Goal: Task Accomplishment & Management: Complete application form

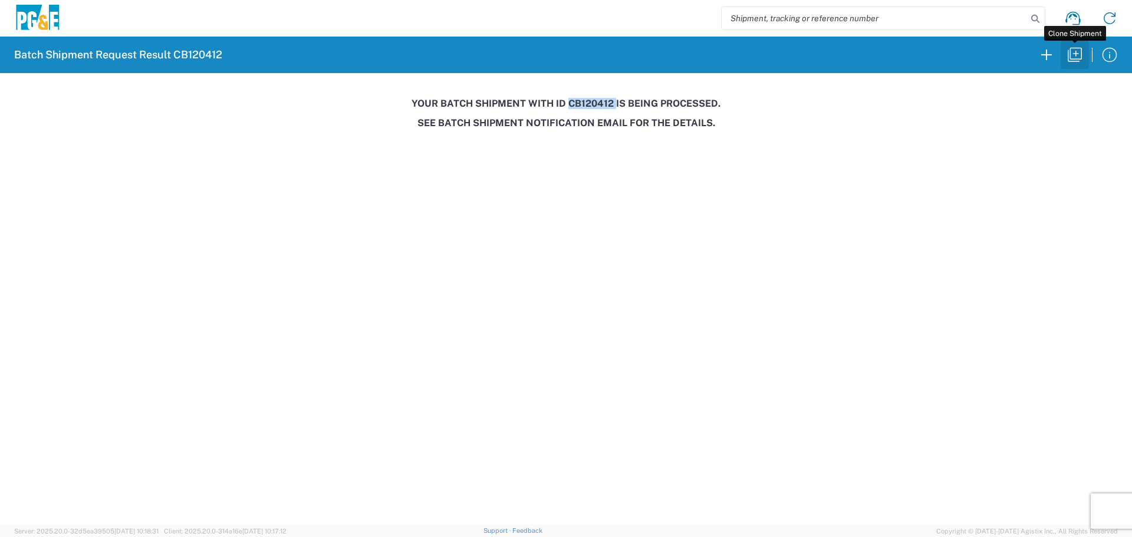
click at [1065, 51] on icon "button" at bounding box center [1074, 54] width 19 height 19
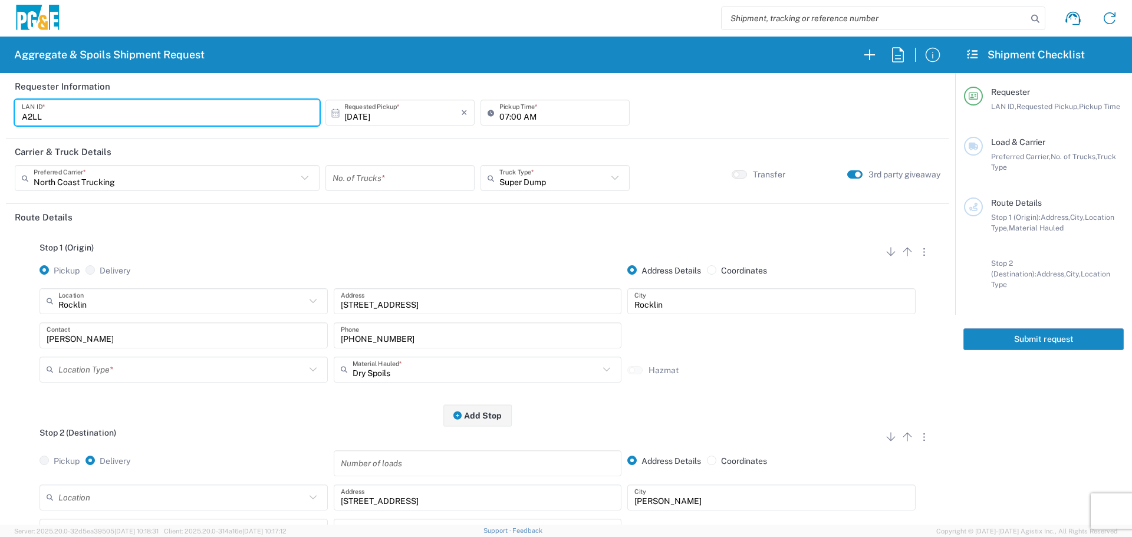
drag, startPoint x: 108, startPoint y: 123, endPoint x: 0, endPoint y: 142, distance: 109.6
click at [0, 142] on form "Requester Information A2LL LAN ID * [DATE] × Requested Pickup * Cancel Apply 07…" at bounding box center [477, 299] width 955 height 452
type input "FLT8"
click at [411, 121] on input "[DATE]" at bounding box center [402, 113] width 117 height 21
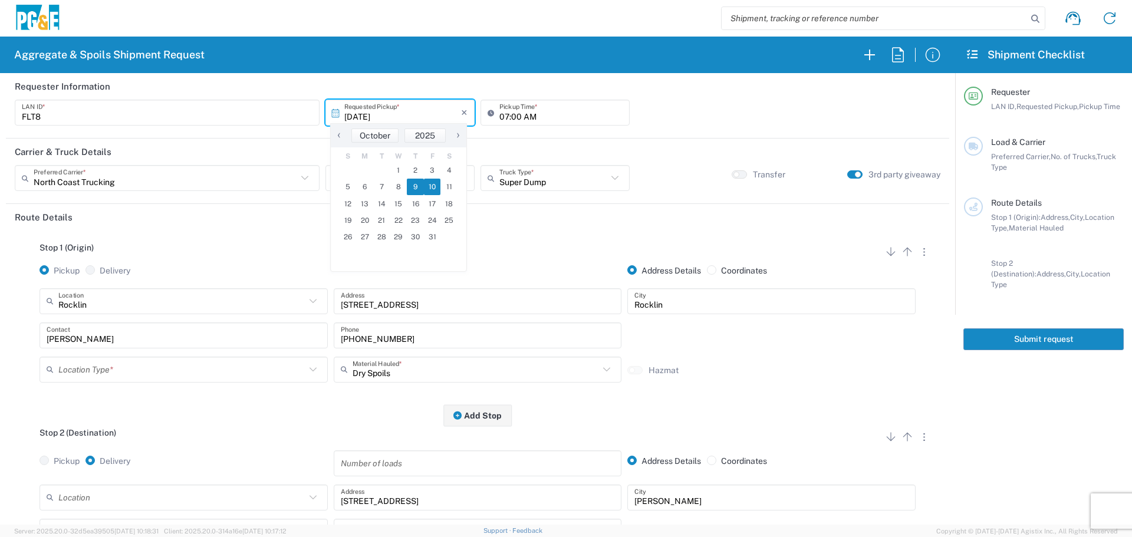
click at [430, 185] on span "10" at bounding box center [432, 187] width 17 height 17
type input "[DATE]"
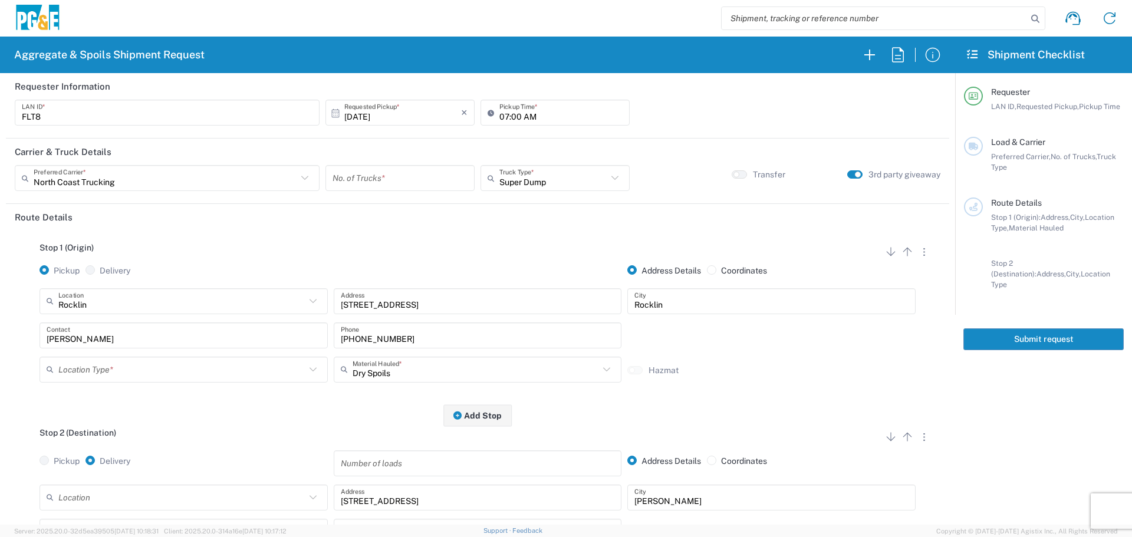
click at [315, 177] on div "North Coast Trucking Preferred Carrier *" at bounding box center [167, 178] width 305 height 26
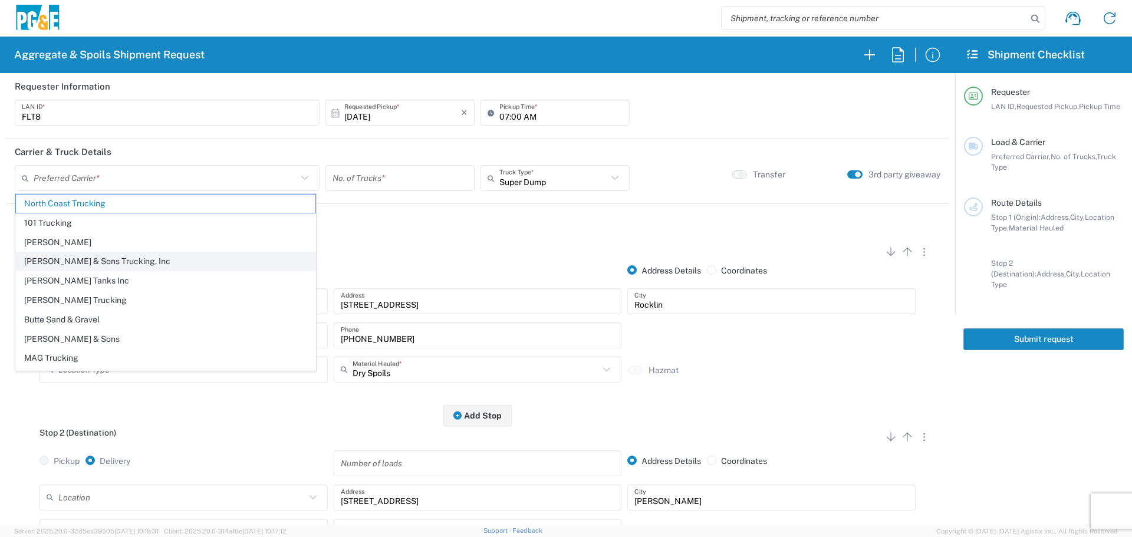
click at [103, 264] on span "[PERSON_NAME] & Sons Trucking, Inc" at bounding box center [165, 261] width 299 height 18
type input "[PERSON_NAME] & Sons Trucking, Inc"
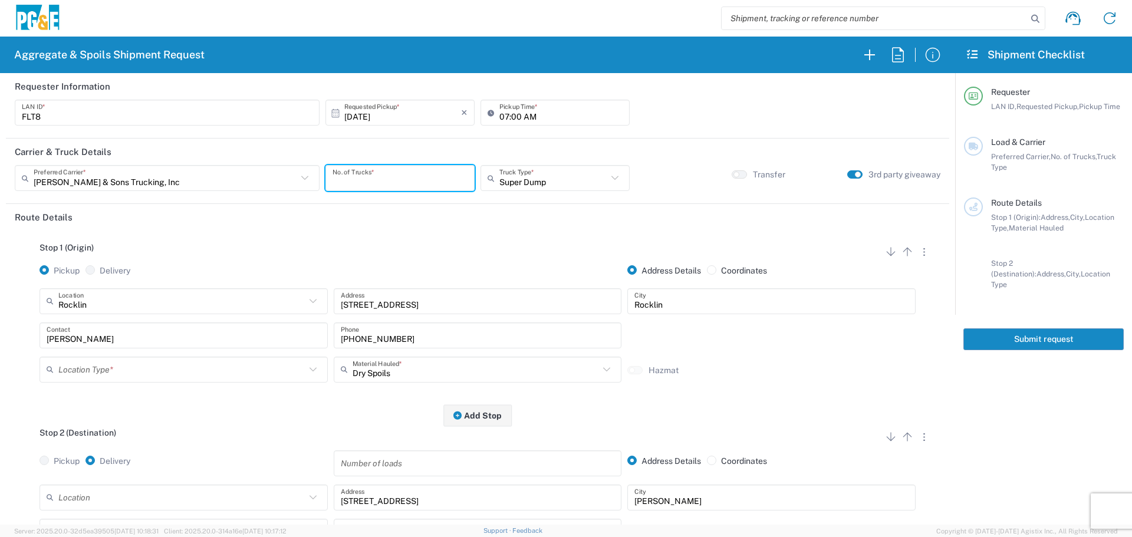
click at [364, 186] on input "number" at bounding box center [400, 178] width 135 height 21
type input "4"
click at [522, 194] on div "Super Dump Truck Type * Super Dump 10 Yard Dump Truck 20 Yard Dump Truck Bottom…" at bounding box center [555, 182] width 155 height 34
click at [540, 174] on input "text" at bounding box center [553, 178] width 108 height 21
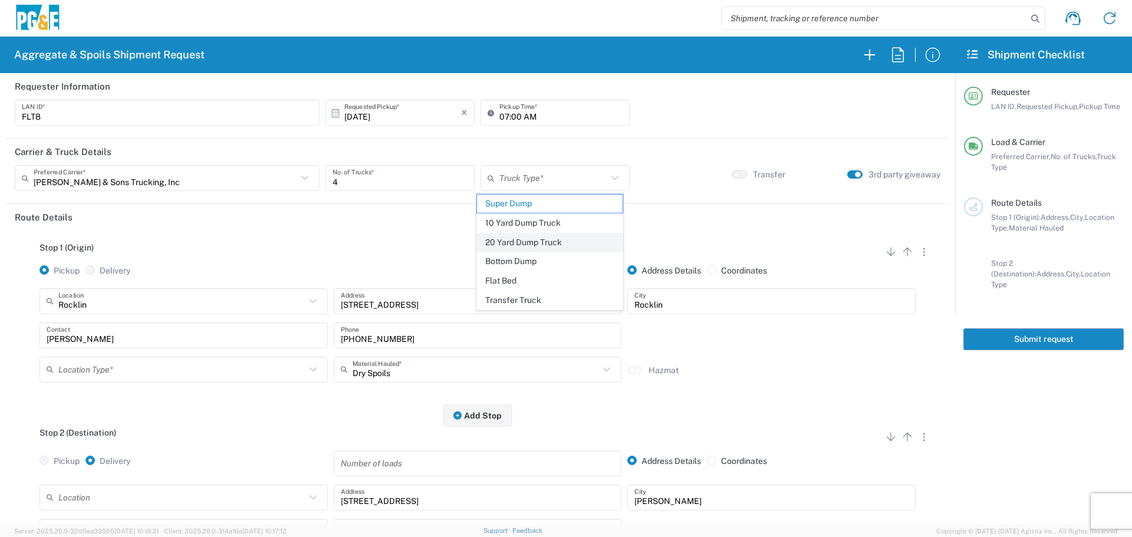
click at [529, 235] on span "20 Yard Dump Truck" at bounding box center [550, 242] width 146 height 18
type input "20 Yard Dump Truck"
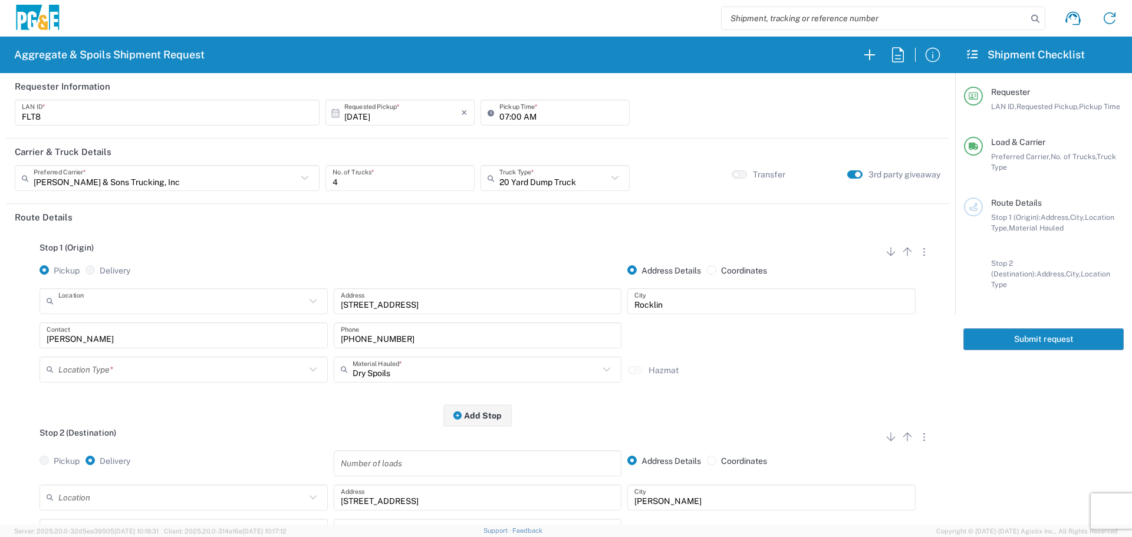
click at [255, 302] on input "text" at bounding box center [181, 301] width 247 height 21
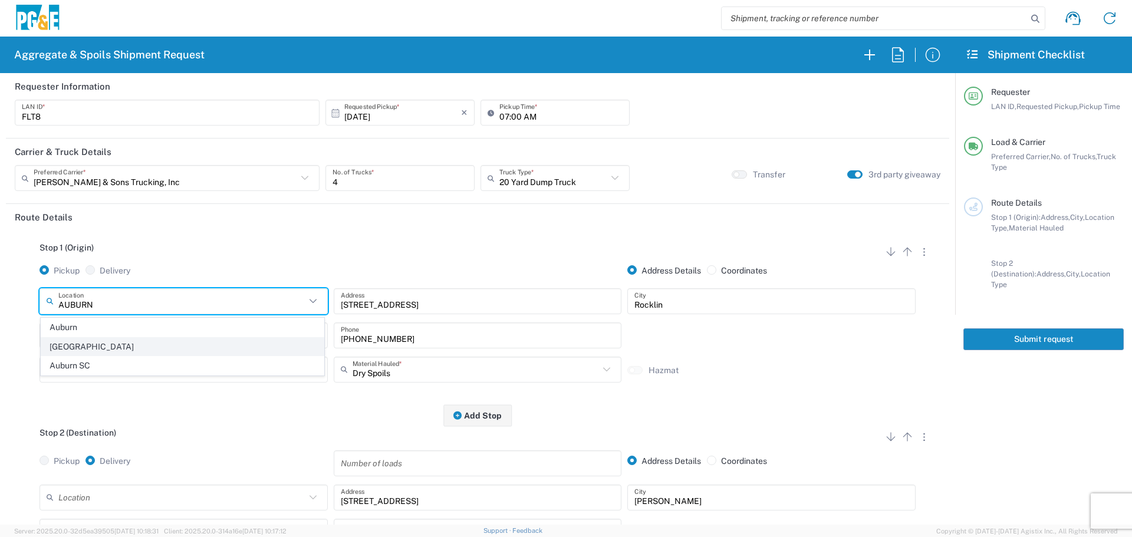
click at [177, 344] on span "[GEOGRAPHIC_DATA]" at bounding box center [182, 347] width 282 height 18
type input "[GEOGRAPHIC_DATA]"
type input "[STREET_ADDRESS]"
type input "Auburn"
type input "Business No Loading Dock"
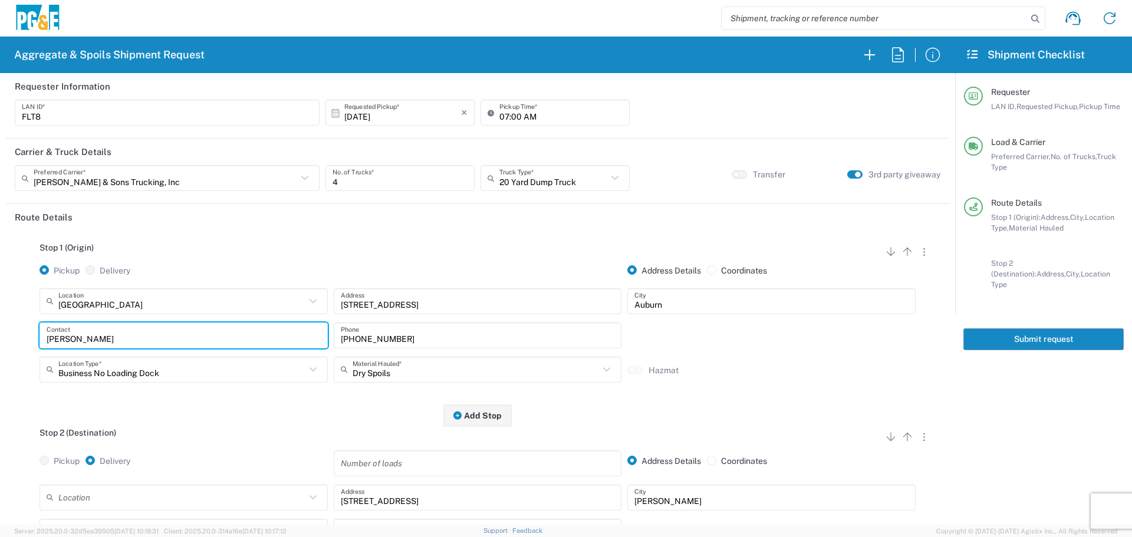
drag, startPoint x: 238, startPoint y: 341, endPoint x: 0, endPoint y: 343, distance: 238.2
click at [0, 343] on form "Requester Information FLT8 LAN ID * [DATE] × Requested Pickup * Cancel Apply 07…" at bounding box center [477, 299] width 955 height 452
type input "[PERSON_NAME]"
type input "[PHONE_NUMBER]"
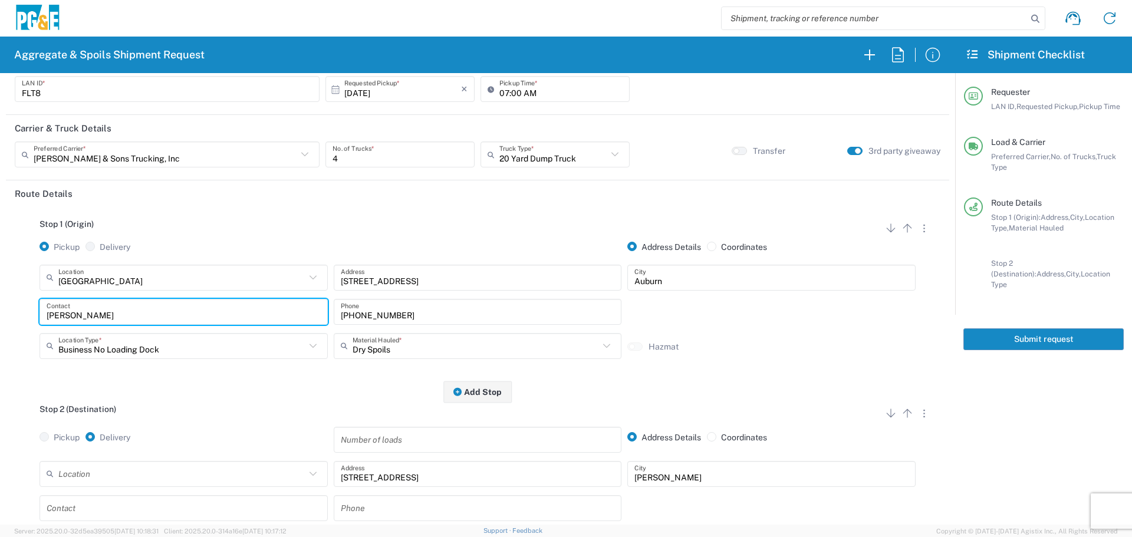
scroll to position [177, 0]
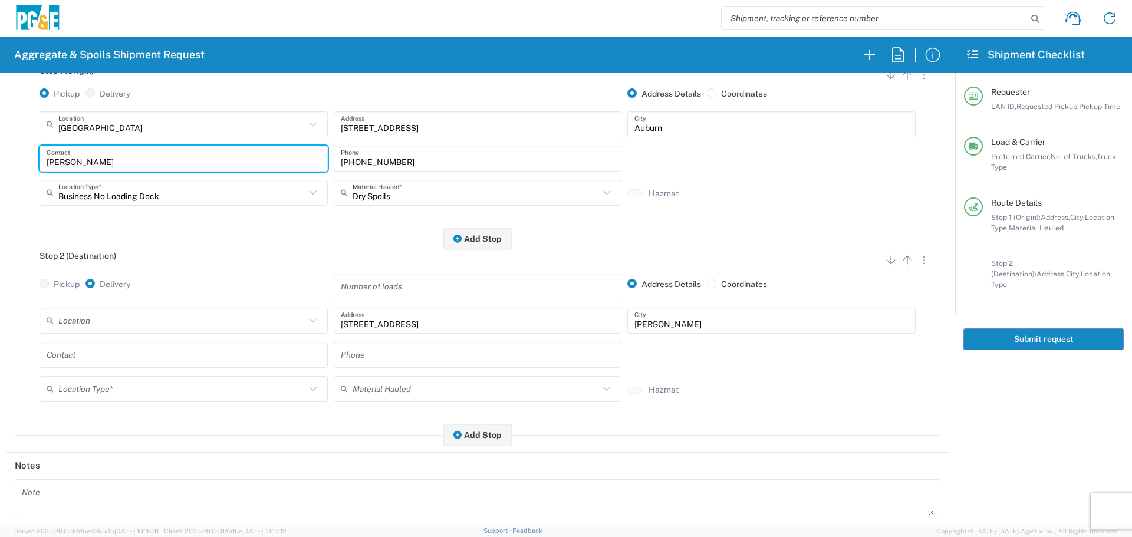
type input "[PERSON_NAME]"
click at [196, 317] on input "text" at bounding box center [181, 320] width 247 height 21
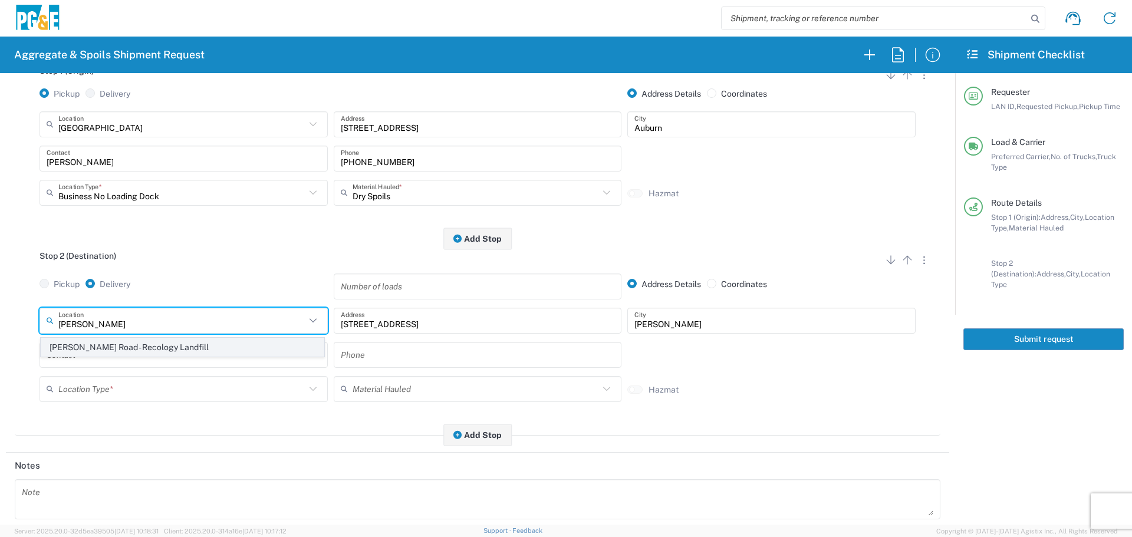
click at [173, 347] on span "[PERSON_NAME] Road - Recology Landfill" at bounding box center [182, 347] width 282 height 18
type input "[PERSON_NAME] Road - Recology Landfill"
type input "[STREET_ADDRESS][PERSON_NAME]"
type input "Wheatland"
type input "Landfill"
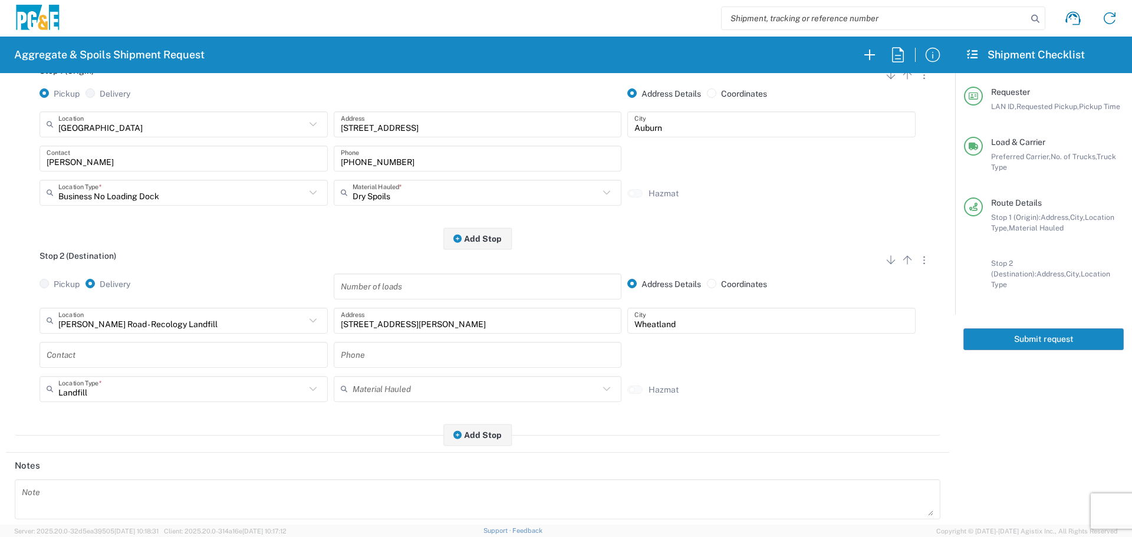
scroll to position [366, 0]
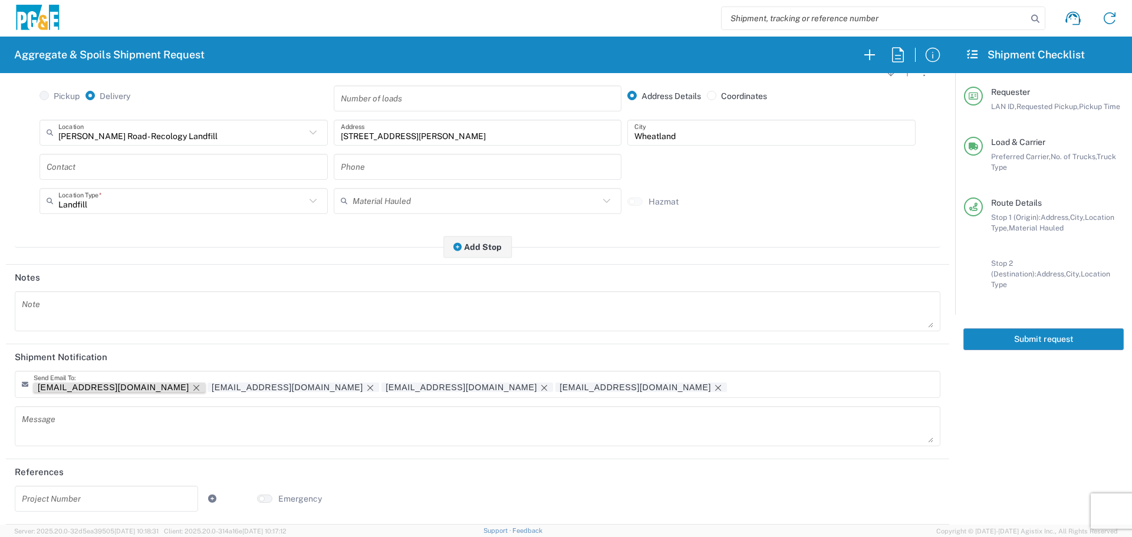
click at [192, 389] on icon "Remove tag" at bounding box center [196, 387] width 9 height 9
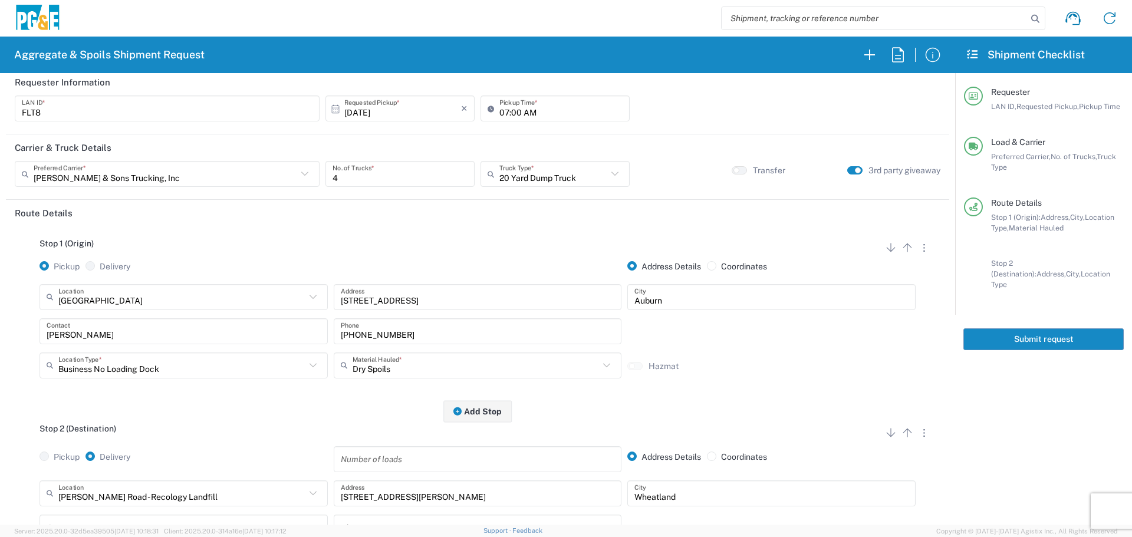
scroll to position [0, 0]
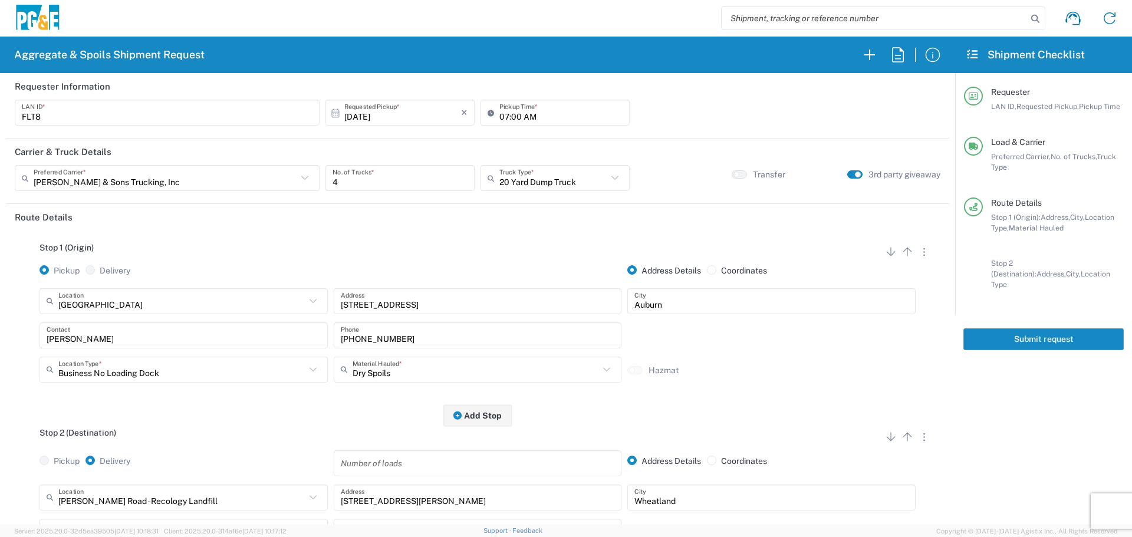
click at [1043, 328] on button "Submit request" at bounding box center [1043, 339] width 160 height 22
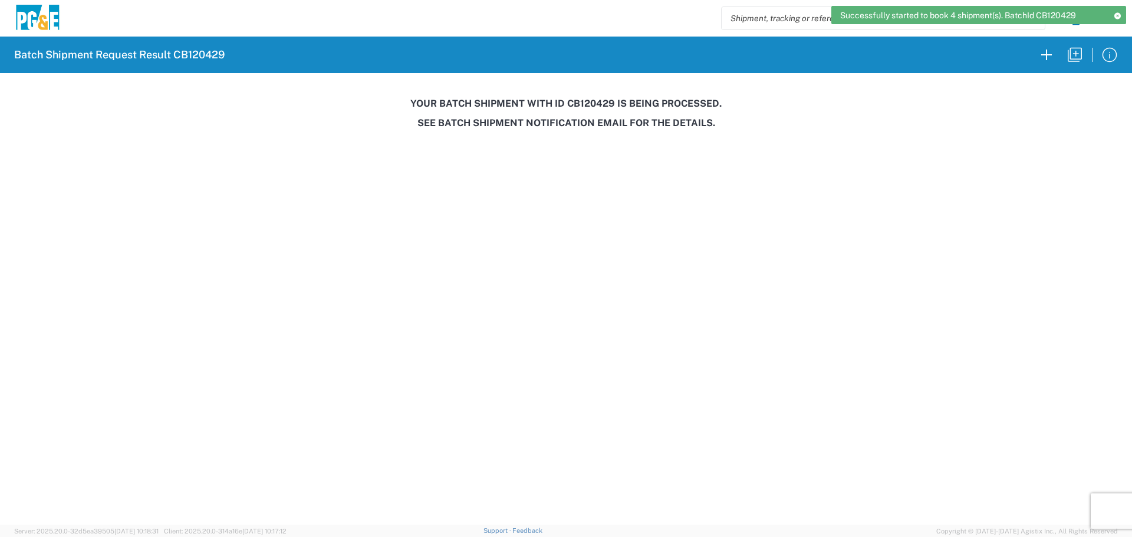
click at [581, 106] on h3 "Your batch shipment with id CB120429 is being processed." at bounding box center [565, 103] width 1115 height 11
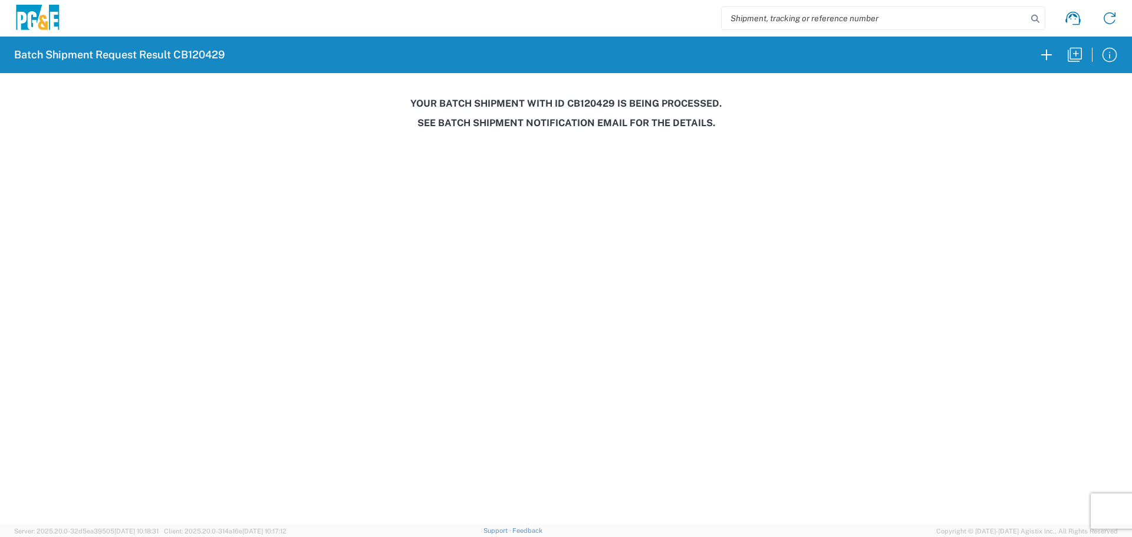
copy h3 "CB120429"
